Goal: Task Accomplishment & Management: Manage account settings

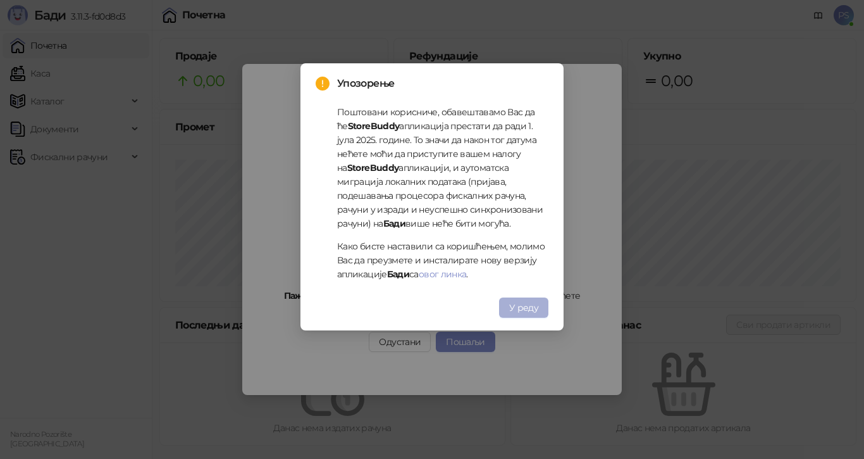
click at [523, 307] on span "У реду" at bounding box center [523, 307] width 29 height 11
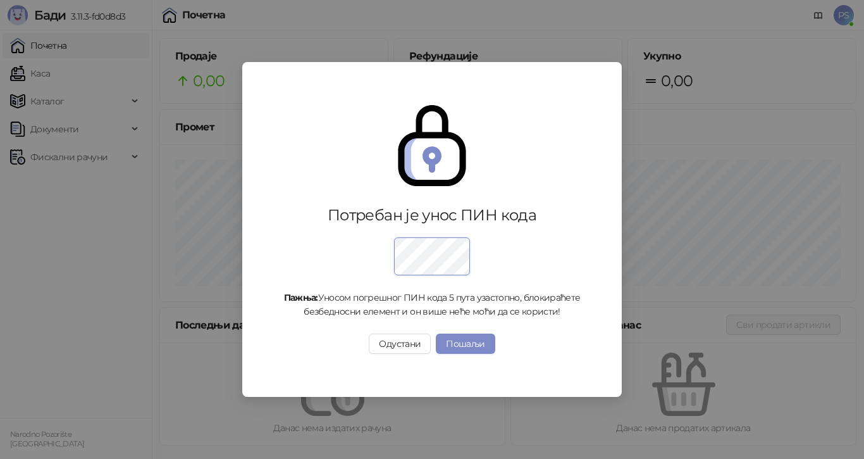
drag, startPoint x: 477, startPoint y: 345, endPoint x: 488, endPoint y: 325, distance: 22.4
click at [476, 342] on button "Пошаљи" at bounding box center [465, 343] width 59 height 20
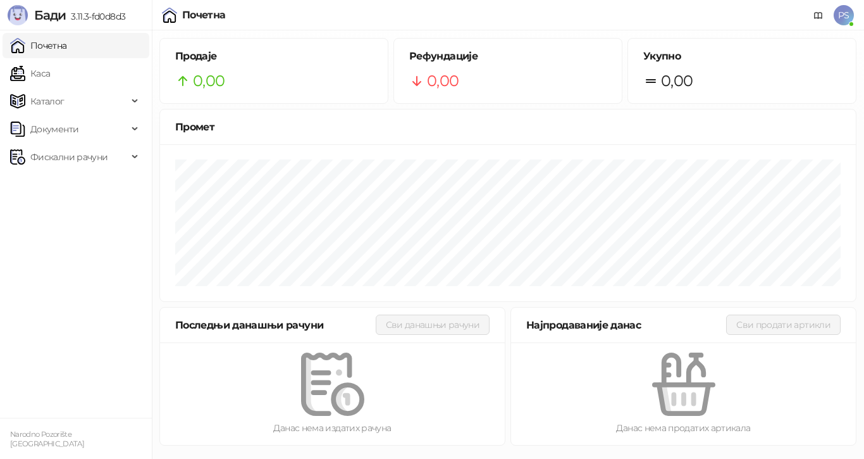
click at [845, 13] on span "PS" at bounding box center [844, 15] width 20 height 20
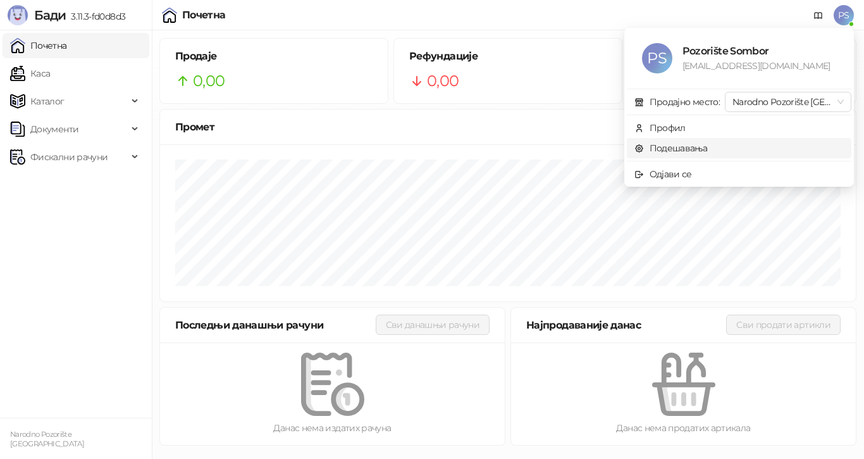
click at [692, 147] on link "Подешавања" at bounding box center [671, 147] width 73 height 11
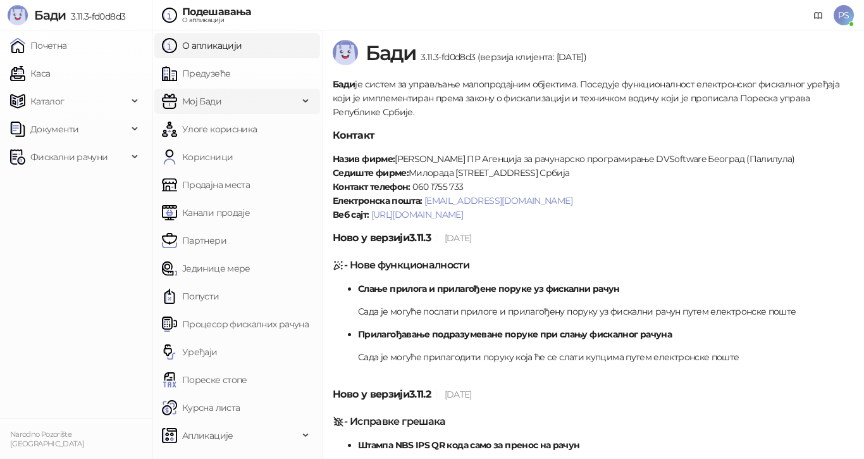
click at [261, 103] on span "Мој Бади" at bounding box center [230, 101] width 137 height 25
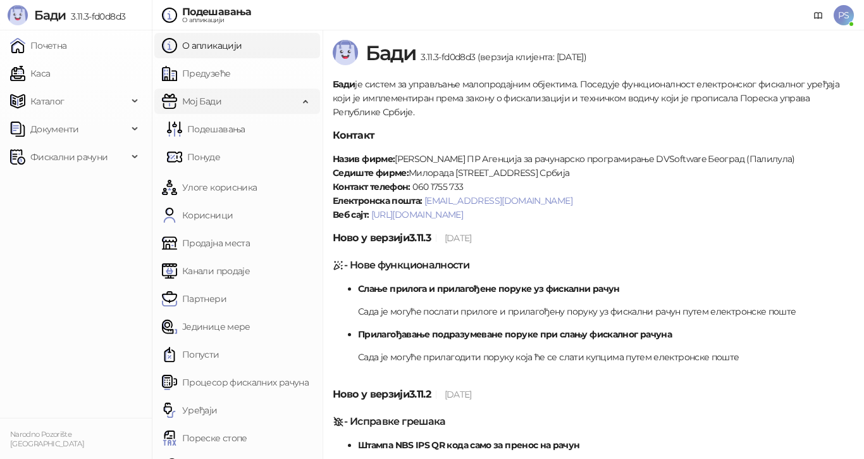
click at [261, 103] on span "Мој Бади" at bounding box center [230, 101] width 137 height 25
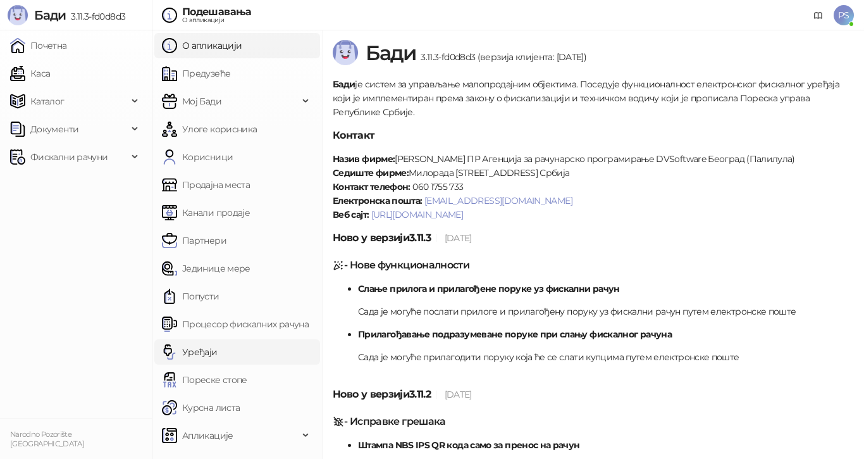
click at [194, 356] on link "Уређаји" at bounding box center [190, 351] width 56 height 25
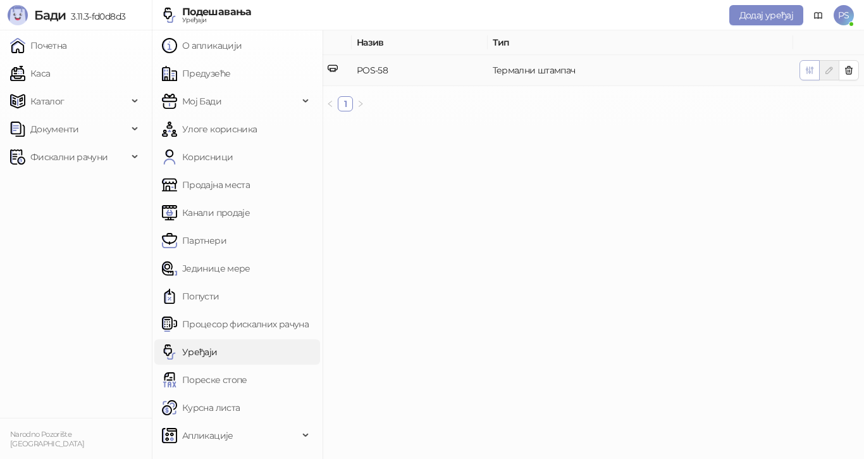
click at [809, 73] on icon "button" at bounding box center [810, 70] width 10 height 10
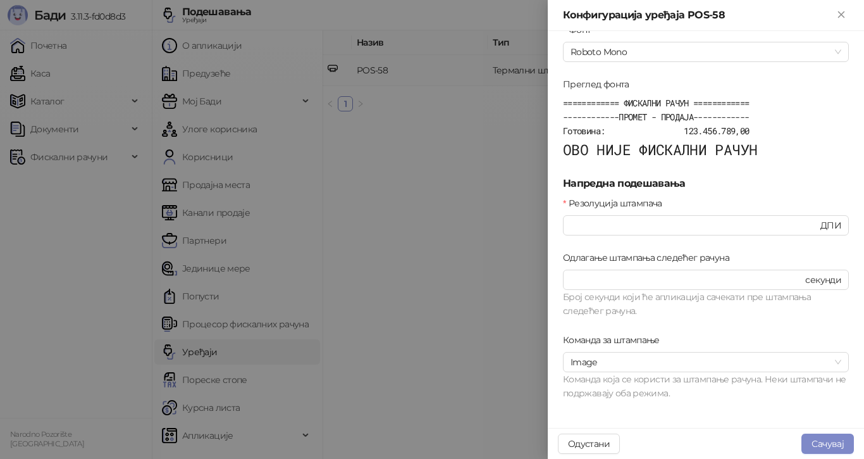
scroll to position [484, 0]
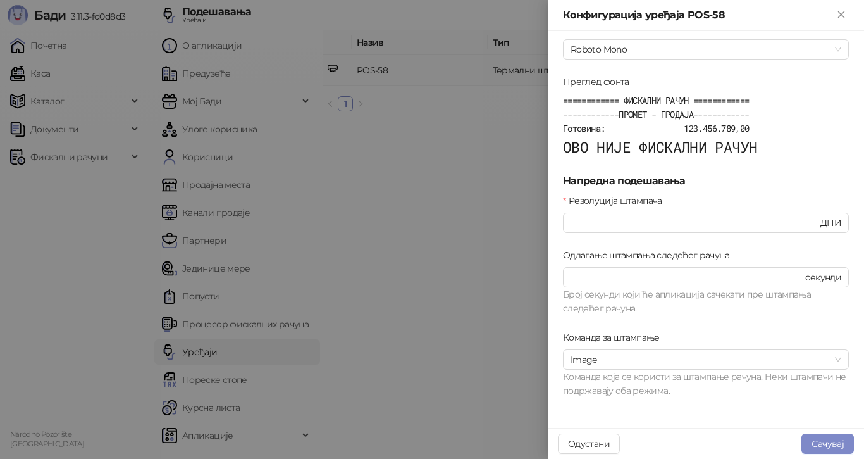
drag, startPoint x: 8, startPoint y: 290, endPoint x: 334, endPoint y: 217, distance: 334.7
click at [25, 285] on div at bounding box center [432, 229] width 864 height 459
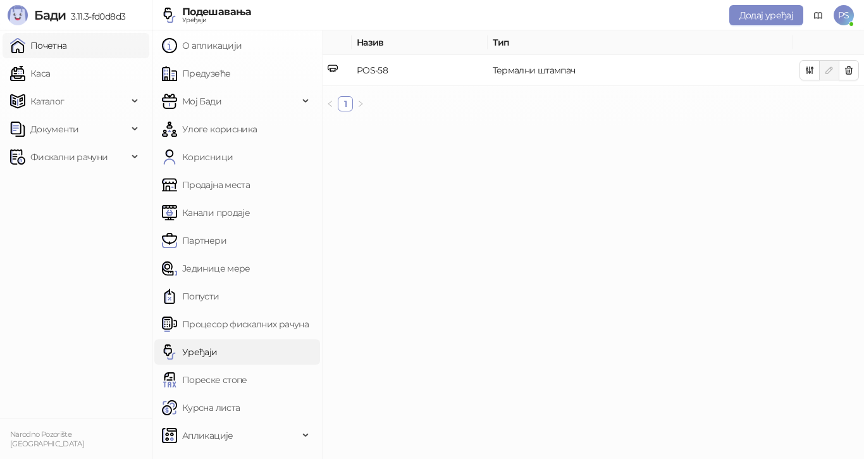
click at [67, 49] on link "Почетна" at bounding box center [38, 45] width 57 height 25
